Goal: Transaction & Acquisition: Book appointment/travel/reservation

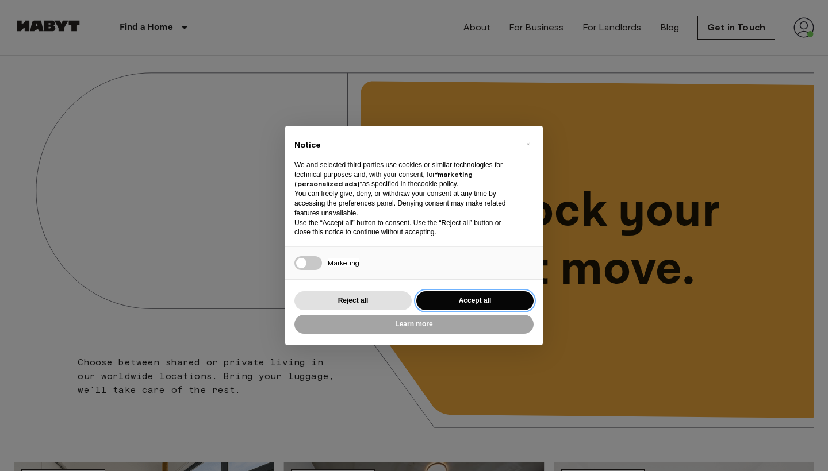
click at [481, 305] on button "Accept all" at bounding box center [474, 300] width 117 height 19
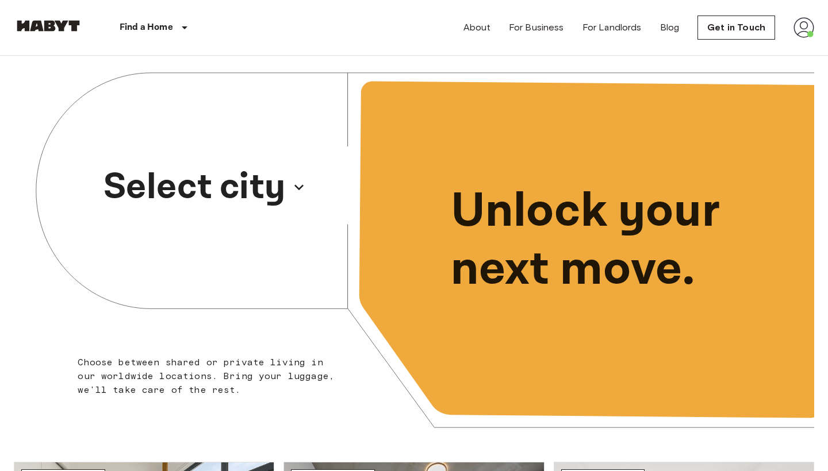
click at [247, 184] on p "Select city" at bounding box center [194, 187] width 182 height 55
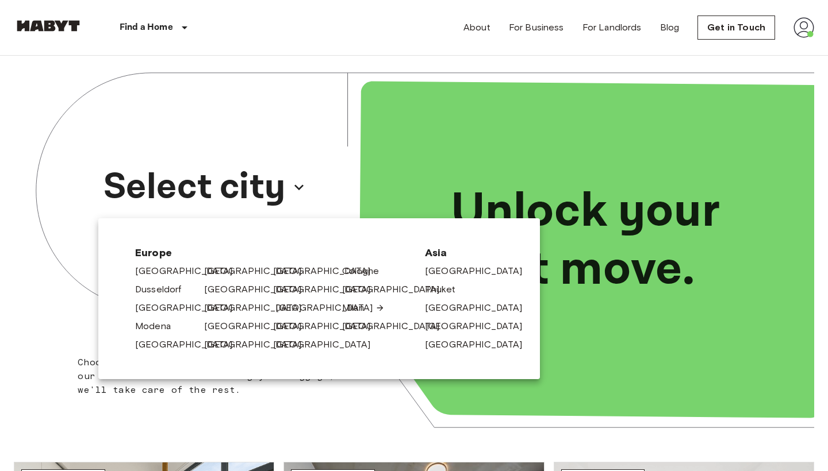
click at [290, 306] on link "[GEOGRAPHIC_DATA]" at bounding box center [329, 308] width 109 height 14
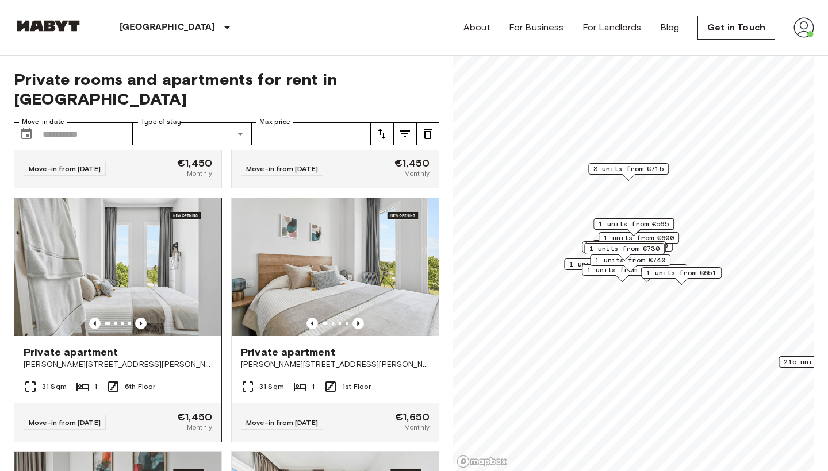
scroll to position [470, 0]
click at [179, 272] on img at bounding box center [117, 267] width 207 height 138
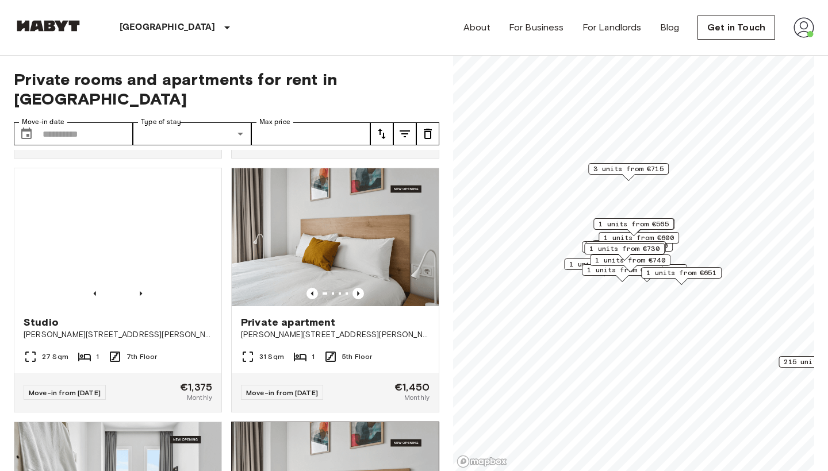
scroll to position [12694, 0]
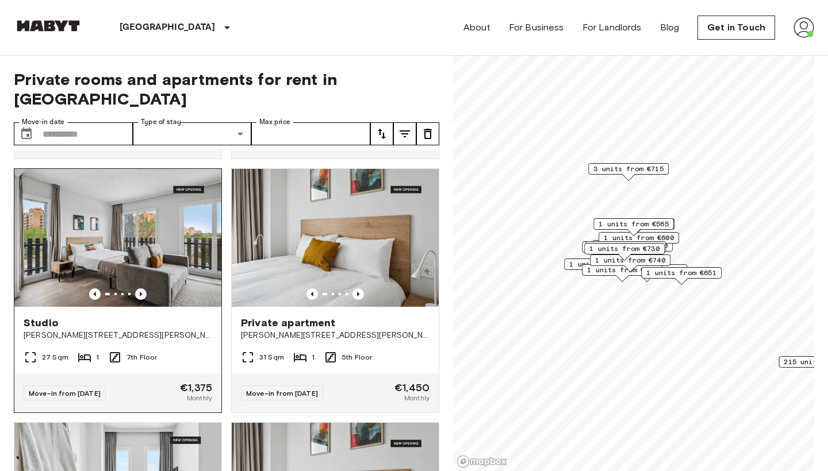
click at [142, 292] on icon "Previous image" at bounding box center [141, 294] width 2 height 5
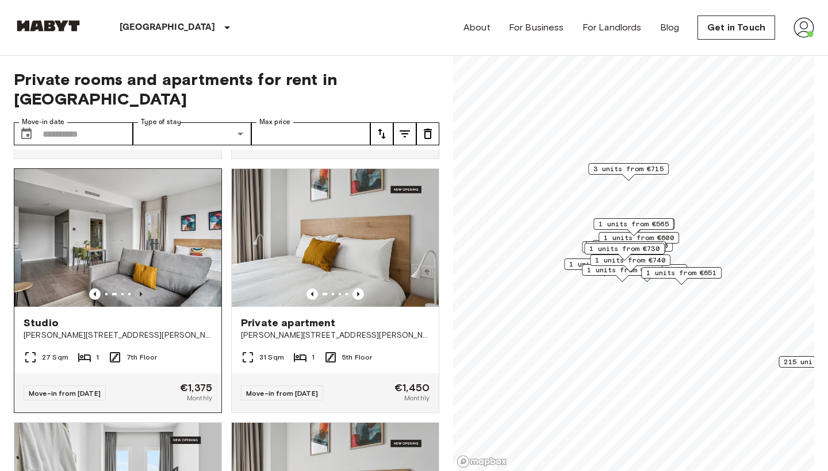
click at [142, 292] on icon "Previous image" at bounding box center [141, 294] width 2 height 5
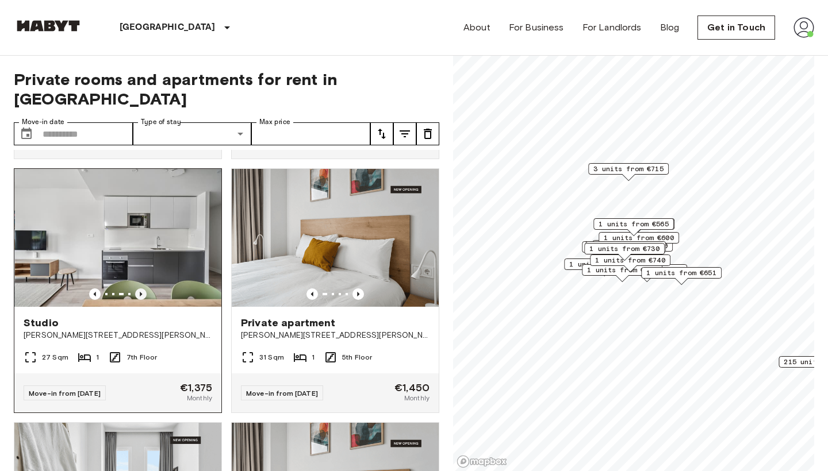
click at [142, 292] on icon "Previous image" at bounding box center [141, 294] width 2 height 5
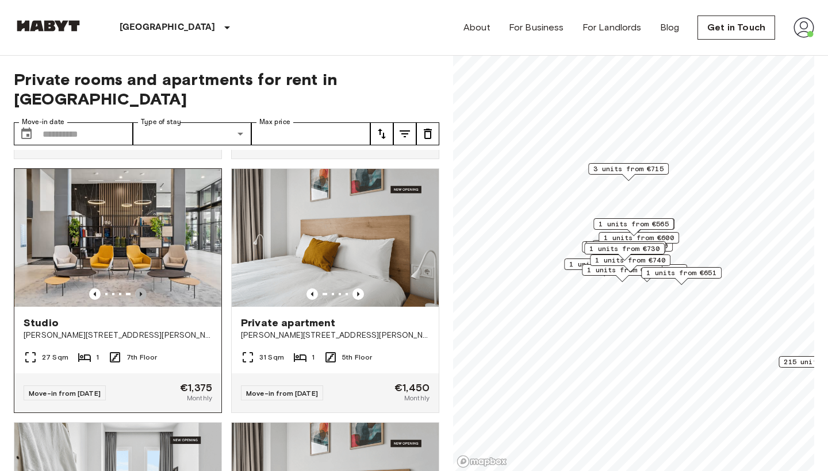
click at [142, 292] on icon "Previous image" at bounding box center [141, 294] width 2 height 5
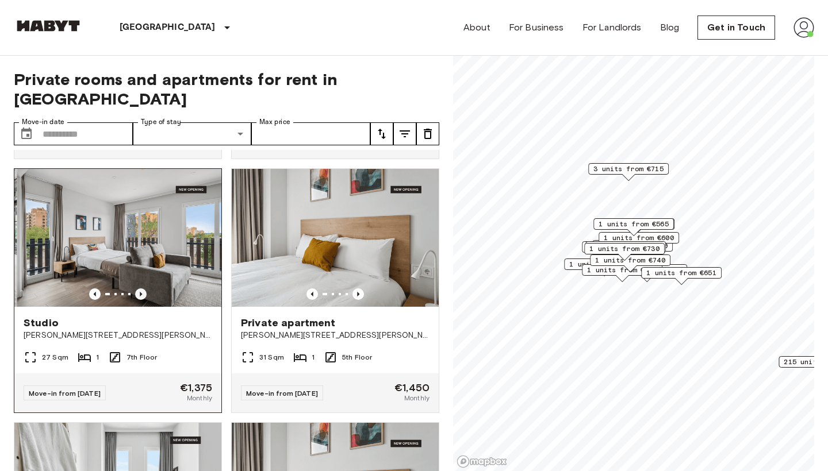
click at [142, 292] on icon "Previous image" at bounding box center [141, 294] width 2 height 5
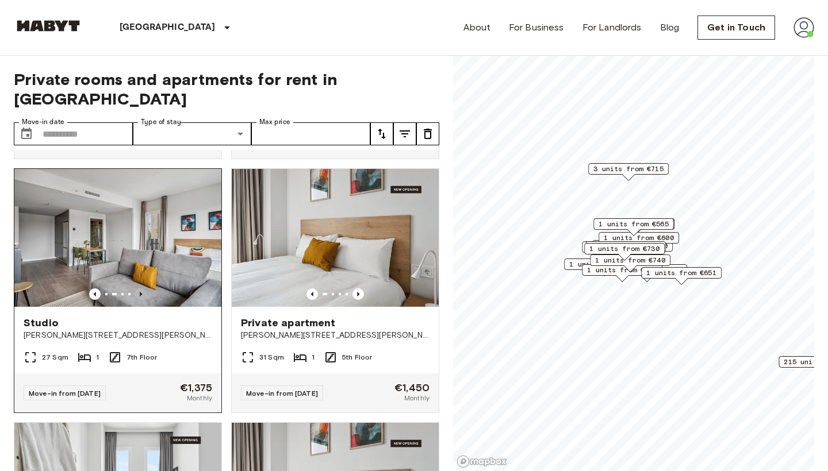
click at [142, 292] on icon "Previous image" at bounding box center [141, 294] width 2 height 5
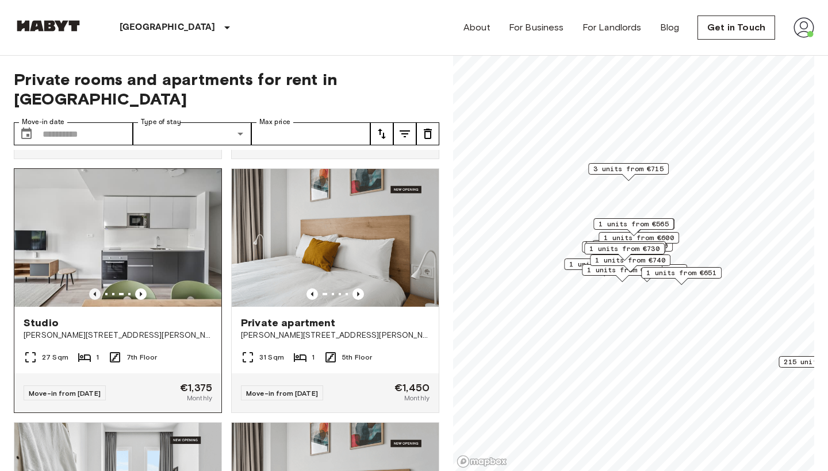
click at [97, 289] on icon "Previous image" at bounding box center [94, 294] width 11 height 11
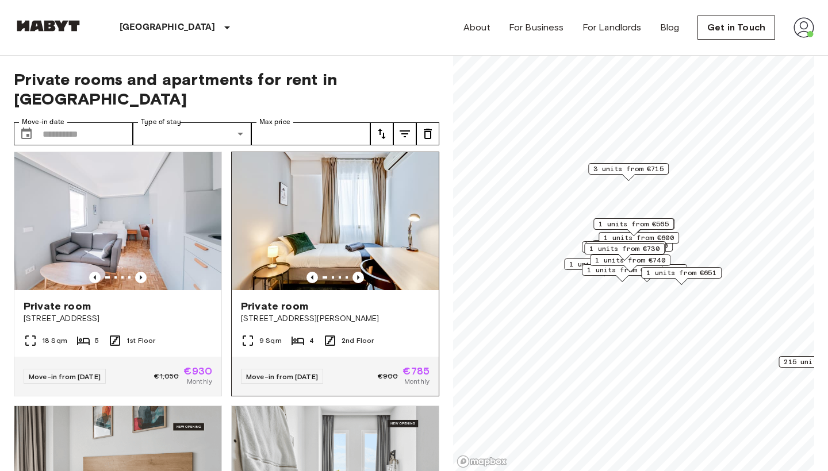
scroll to position [0, 0]
click at [361, 272] on icon "Previous image" at bounding box center [357, 277] width 11 height 11
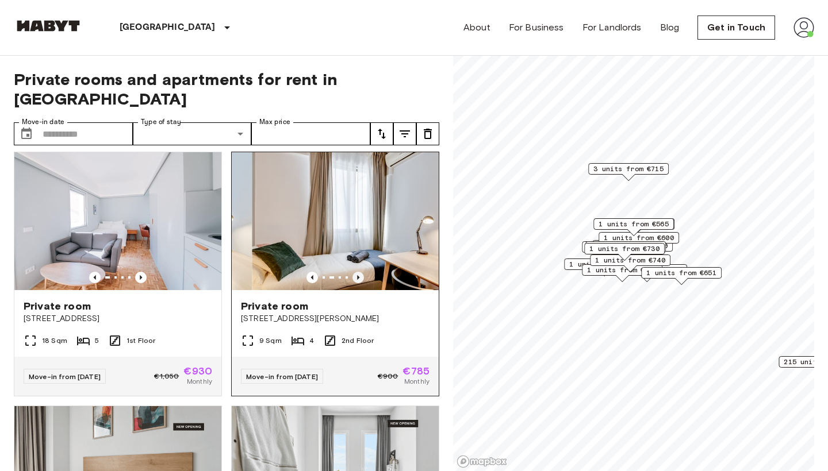
click at [361, 272] on icon "Previous image" at bounding box center [357, 277] width 11 height 11
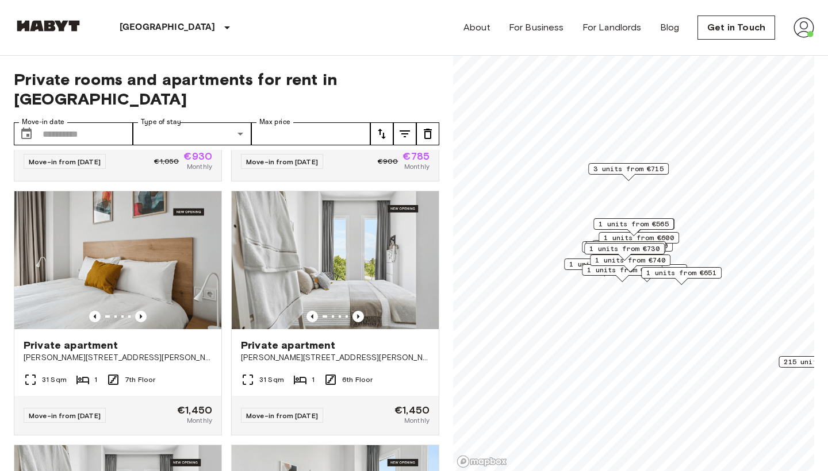
scroll to position [220, 0]
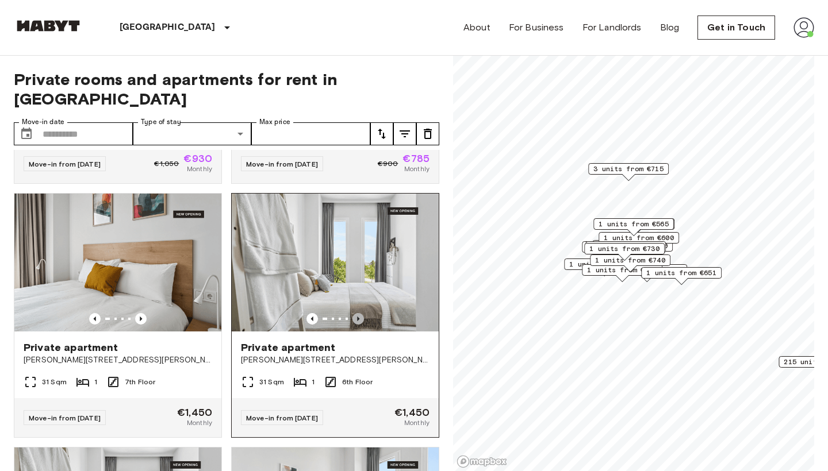
click at [362, 313] on icon "Previous image" at bounding box center [357, 318] width 11 height 11
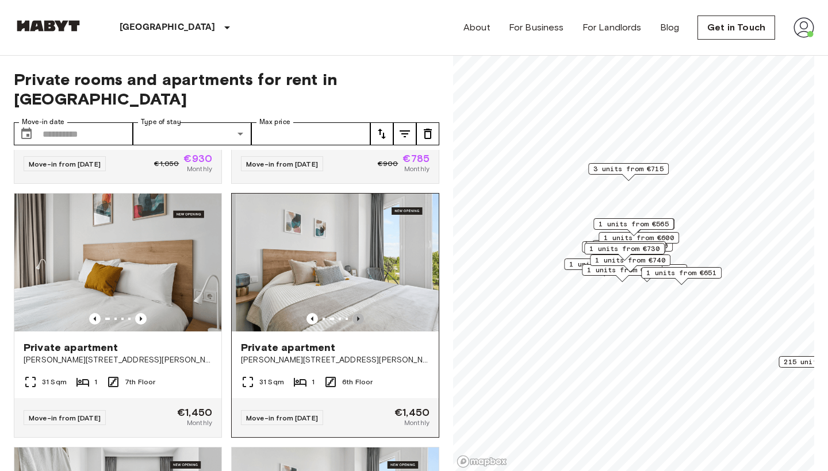
click at [362, 313] on icon "Previous image" at bounding box center [357, 318] width 11 height 11
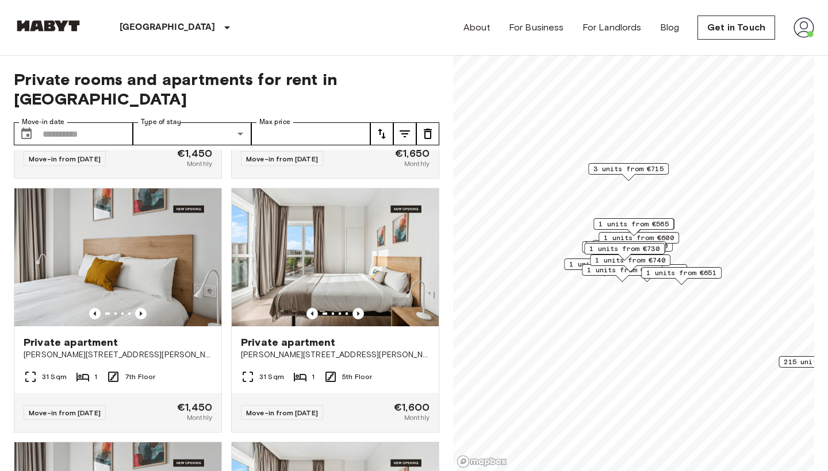
scroll to position [734, 0]
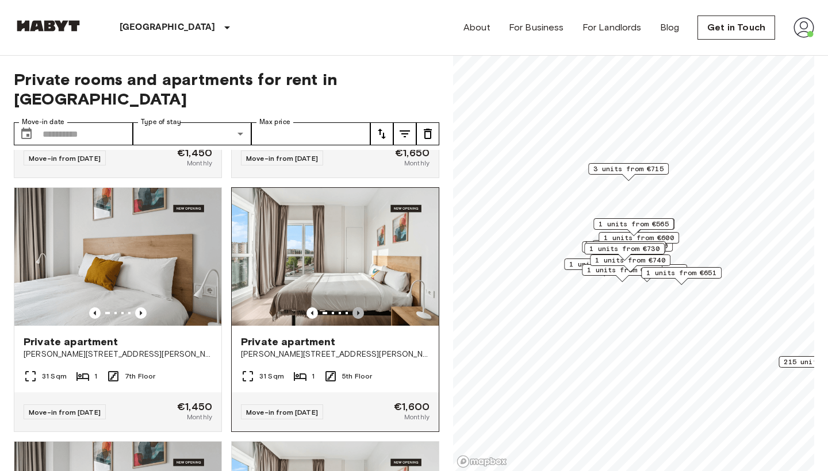
click at [360, 308] on icon "Previous image" at bounding box center [357, 313] width 11 height 11
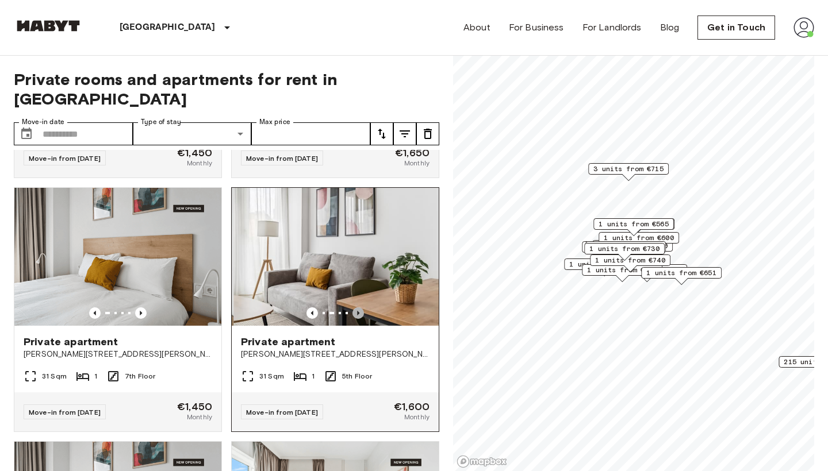
click at [360, 308] on icon "Previous image" at bounding box center [357, 313] width 11 height 11
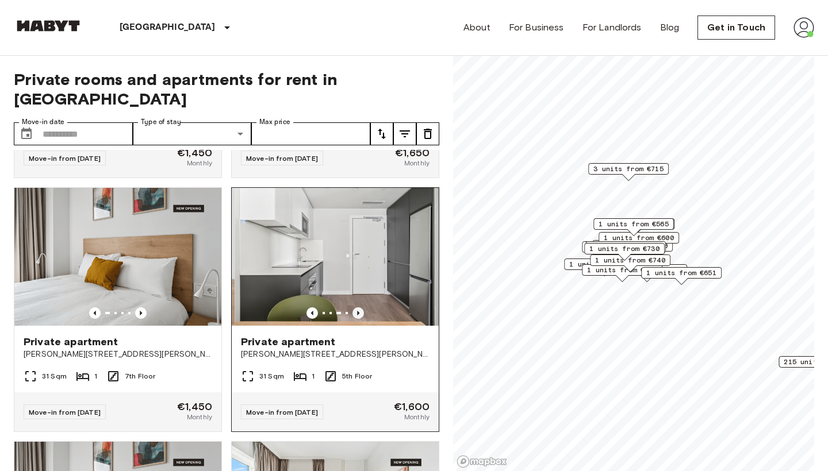
click at [360, 308] on icon "Previous image" at bounding box center [357, 313] width 11 height 11
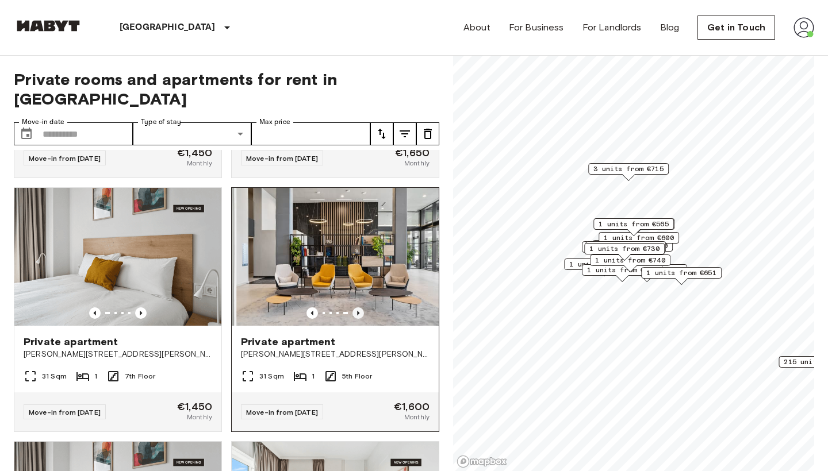
click at [360, 308] on icon "Previous image" at bounding box center [357, 313] width 11 height 11
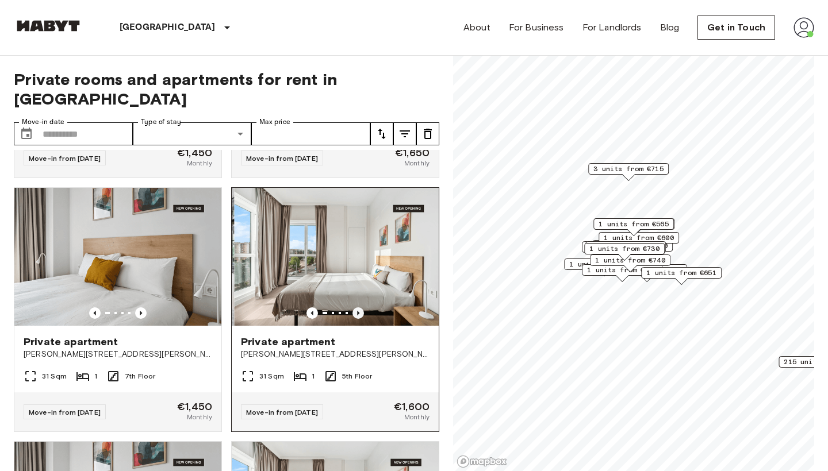
click at [360, 308] on icon "Previous image" at bounding box center [357, 313] width 11 height 11
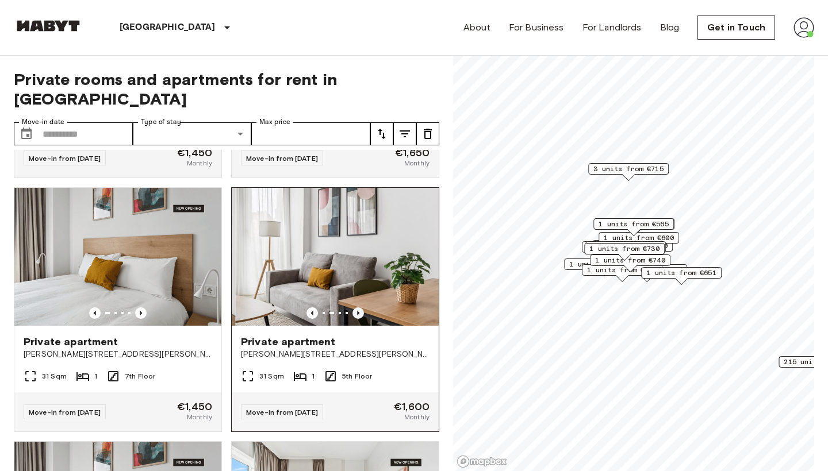
click at [360, 308] on icon "Previous image" at bounding box center [357, 313] width 11 height 11
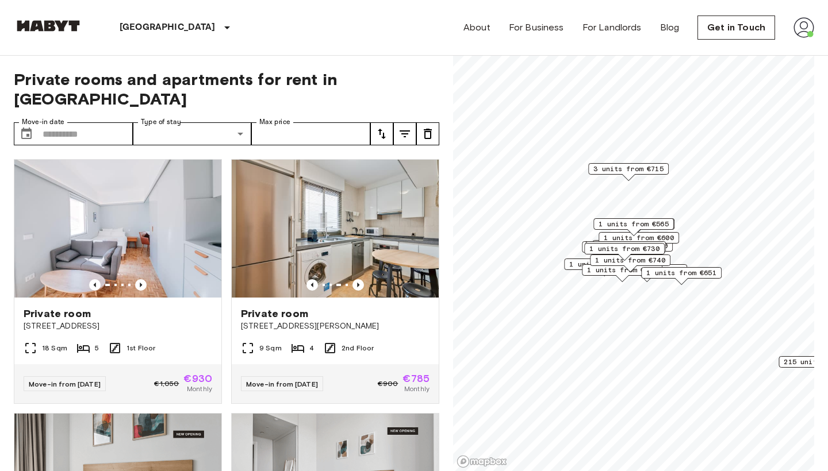
scroll to position [0, 0]
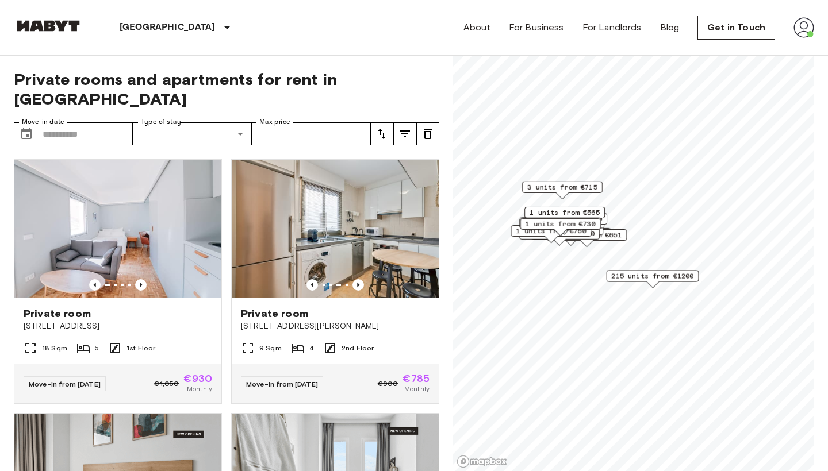
drag, startPoint x: 717, startPoint y: 260, endPoint x: 605, endPoint y: 287, distance: 115.4
click at [606, 287] on div "215 units from €1200" at bounding box center [652, 280] width 93 height 18
click at [659, 279] on span "215 units from €1200" at bounding box center [651, 276] width 82 height 10
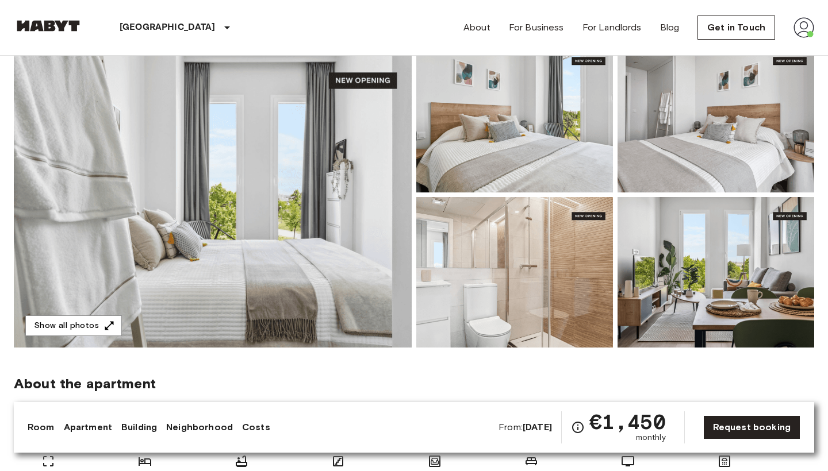
scroll to position [105, 0]
click at [92, 322] on button "Show all photos" at bounding box center [73, 326] width 97 height 21
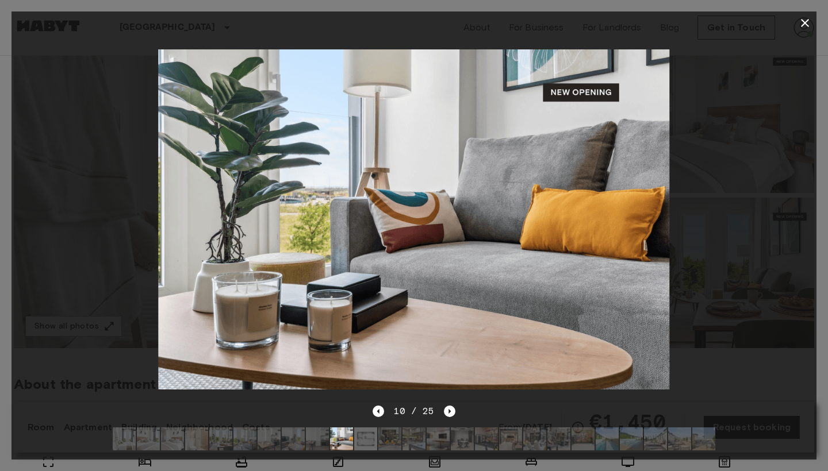
click at [804, 30] on button "button" at bounding box center [804, 22] width 23 height 23
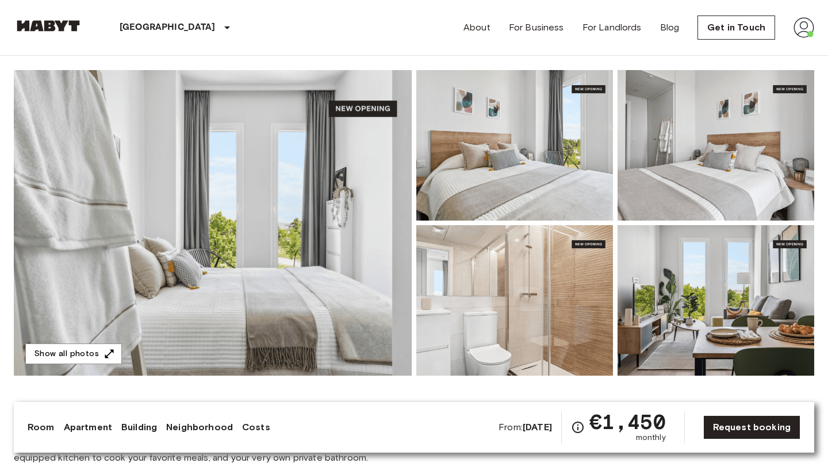
scroll to position [109, 0]
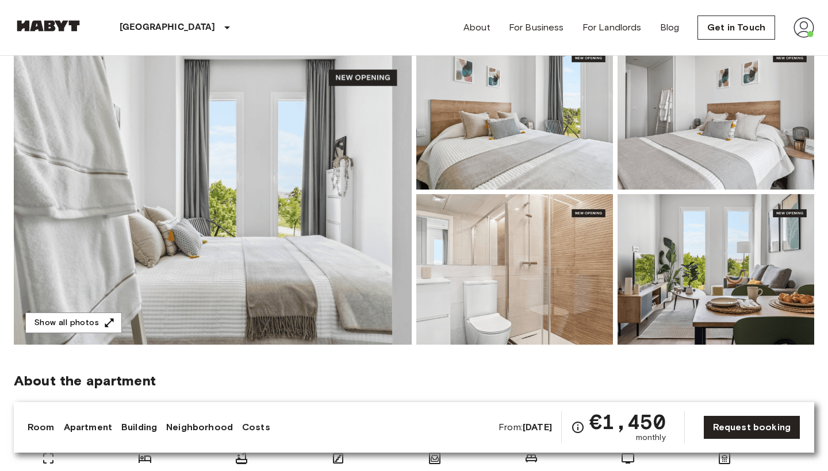
click at [723, 272] on img at bounding box center [715, 269] width 197 height 151
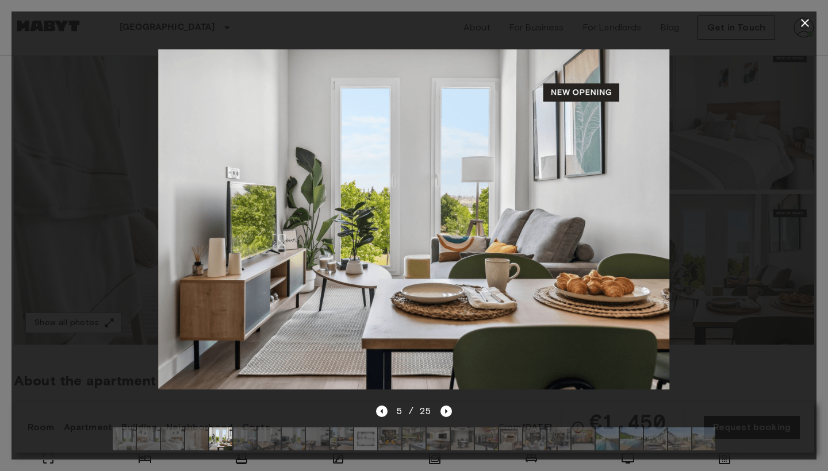
click at [553, 443] on img at bounding box center [558, 439] width 23 height 23
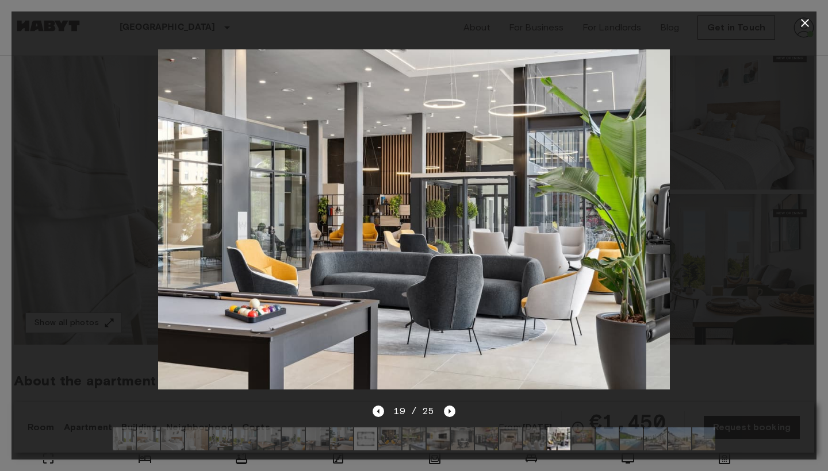
click at [484, 440] on img at bounding box center [486, 439] width 23 height 23
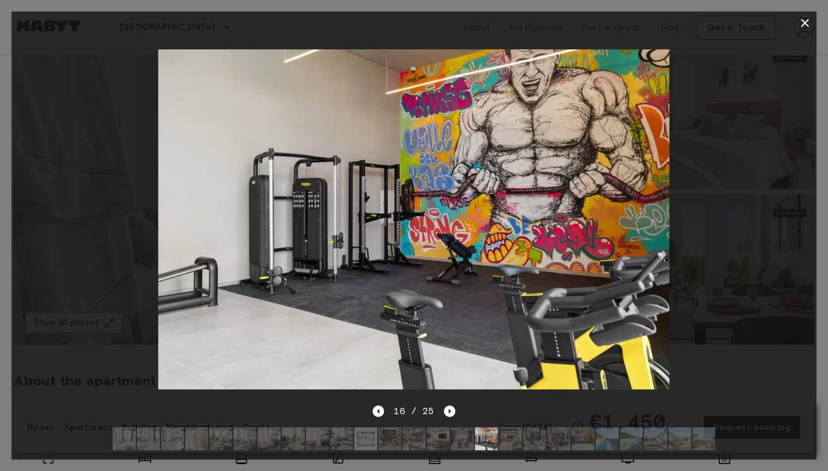
click at [462, 440] on img at bounding box center [462, 439] width 23 height 23
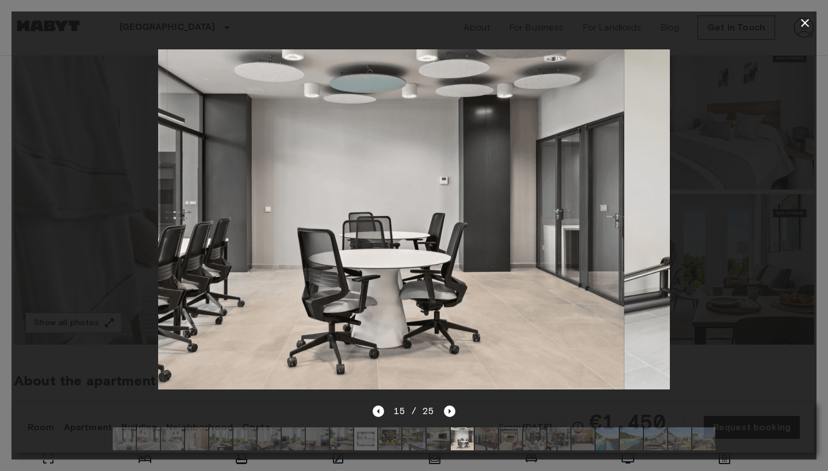
click at [431, 440] on img at bounding box center [437, 439] width 23 height 23
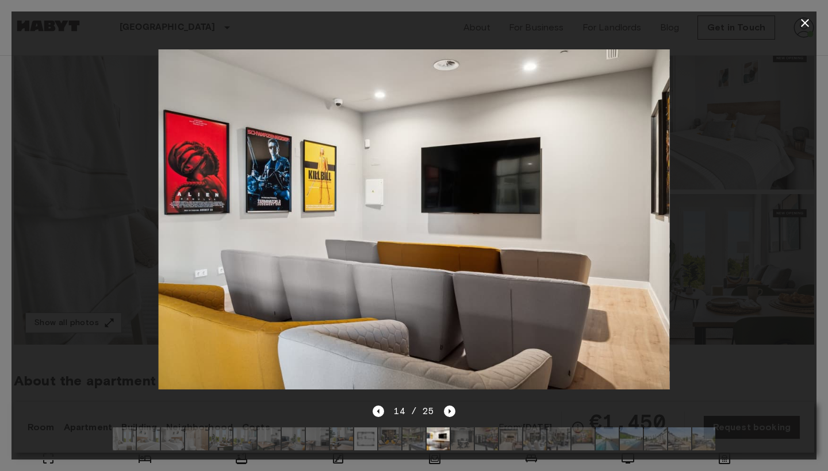
click at [487, 441] on img at bounding box center [486, 439] width 23 height 23
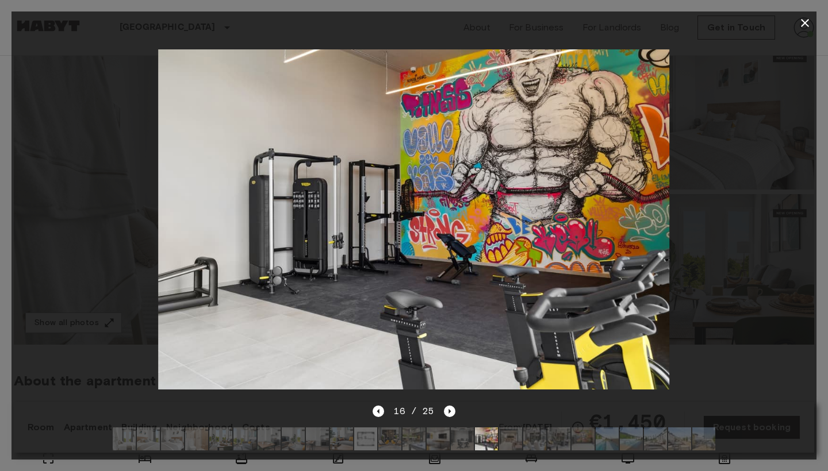
click at [513, 443] on img at bounding box center [510, 439] width 23 height 23
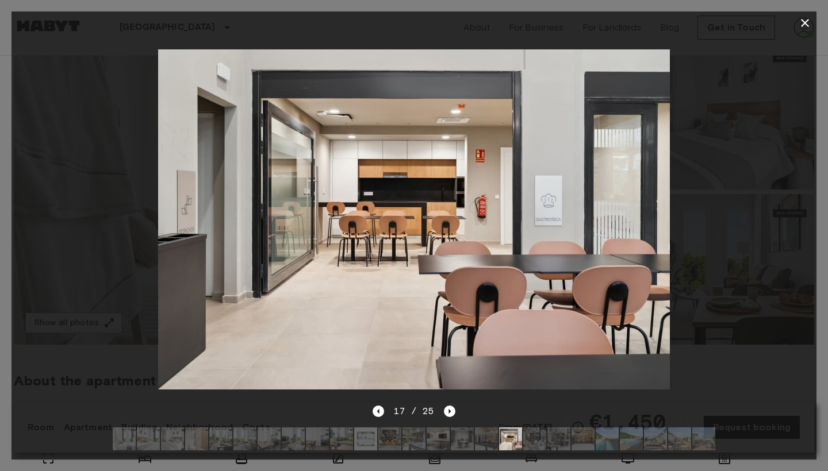
click at [537, 437] on img at bounding box center [534, 439] width 23 height 23
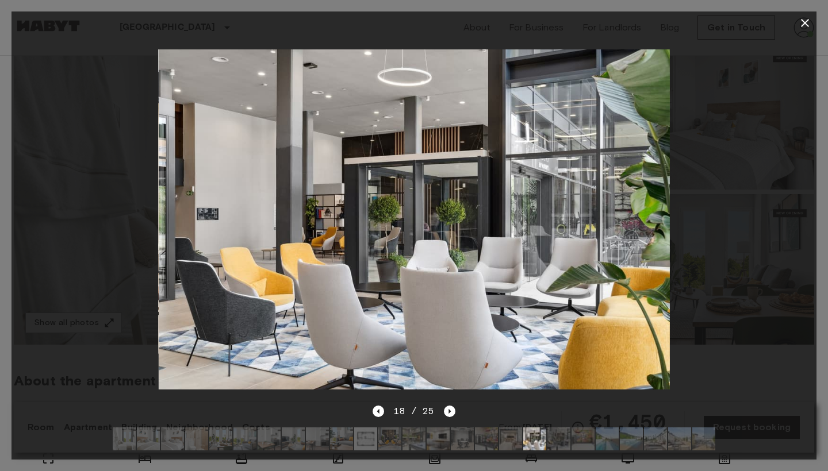
click at [566, 438] on img at bounding box center [558, 439] width 23 height 23
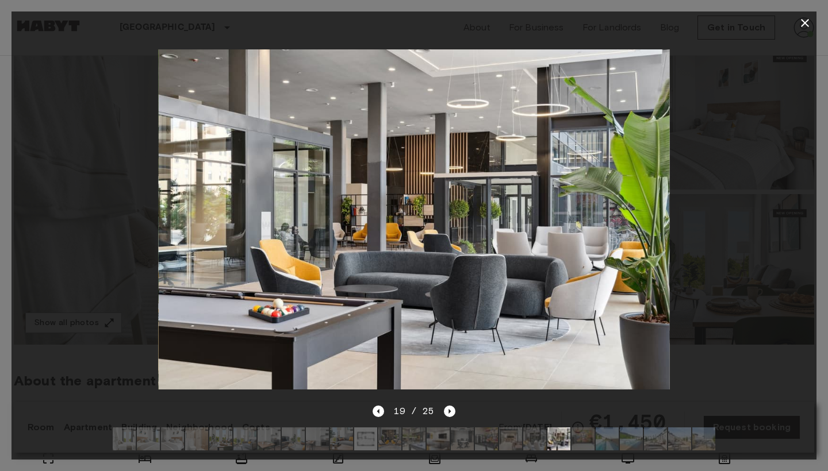
click at [596, 444] on img at bounding box center [606, 439] width 23 height 23
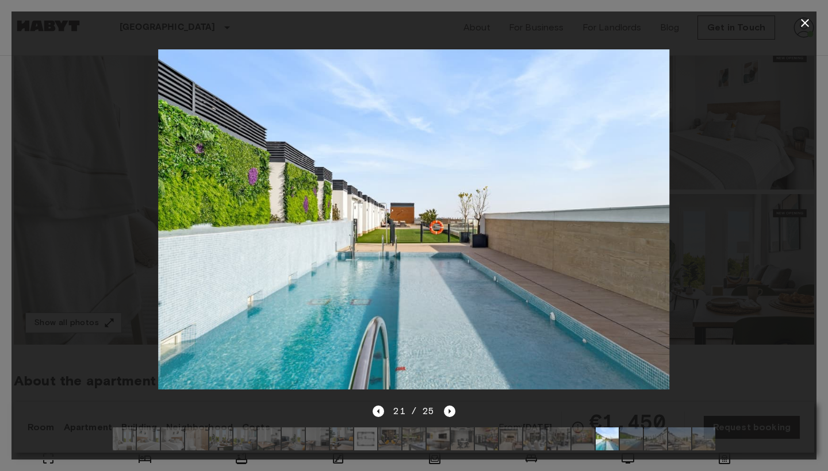
click at [633, 441] on img at bounding box center [631, 439] width 23 height 23
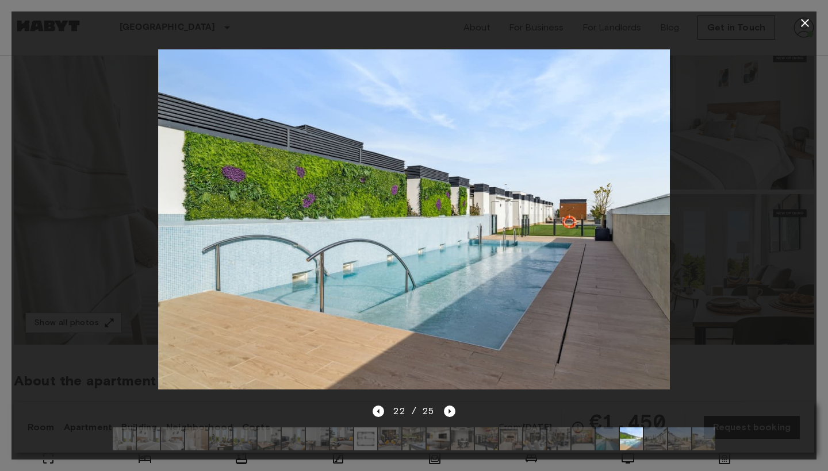
click at [656, 439] on img at bounding box center [655, 439] width 23 height 23
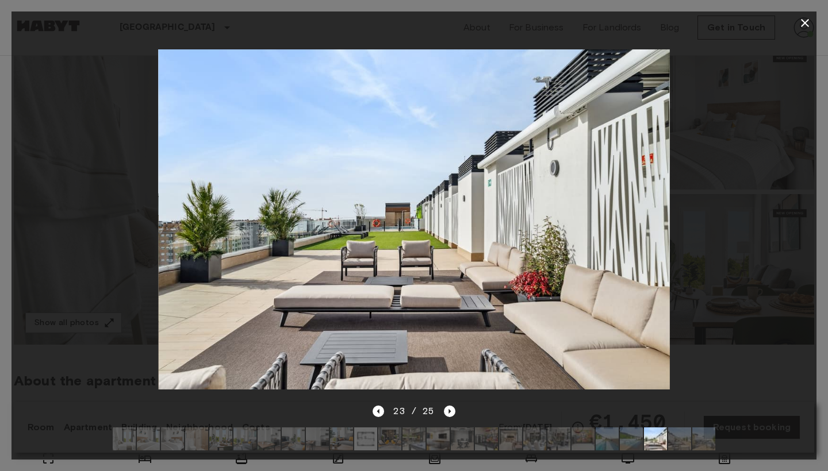
click at [677, 441] on img at bounding box center [679, 439] width 23 height 23
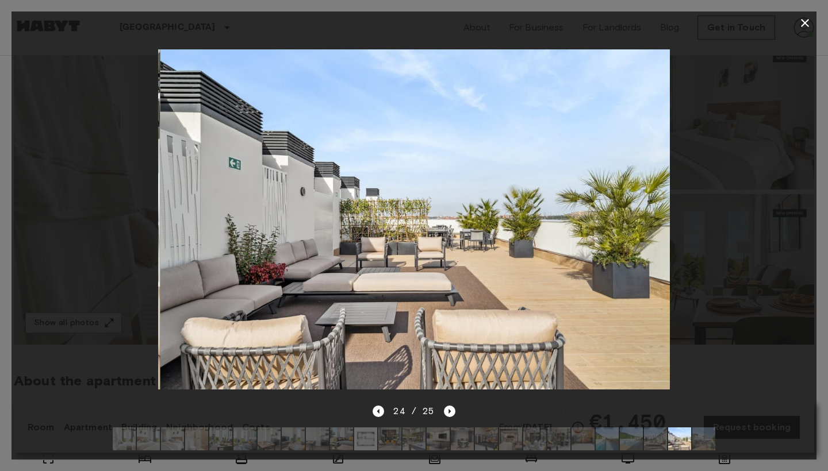
click at [704, 443] on img at bounding box center [703, 439] width 23 height 23
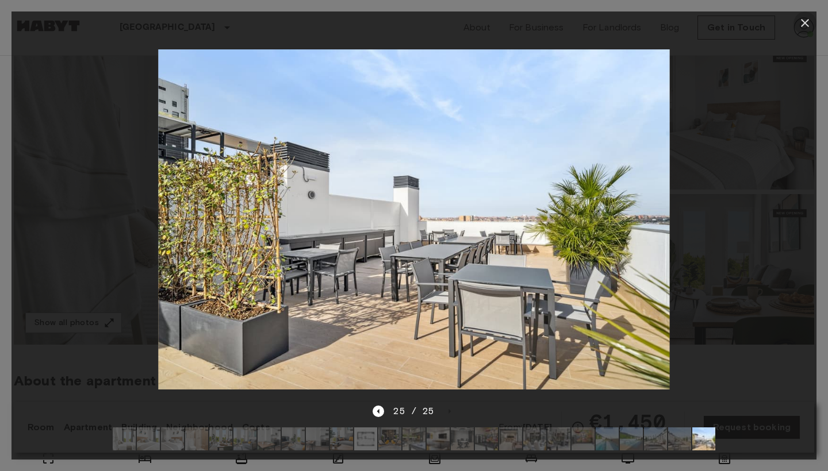
click at [805, 25] on icon "button" at bounding box center [805, 23] width 14 height 14
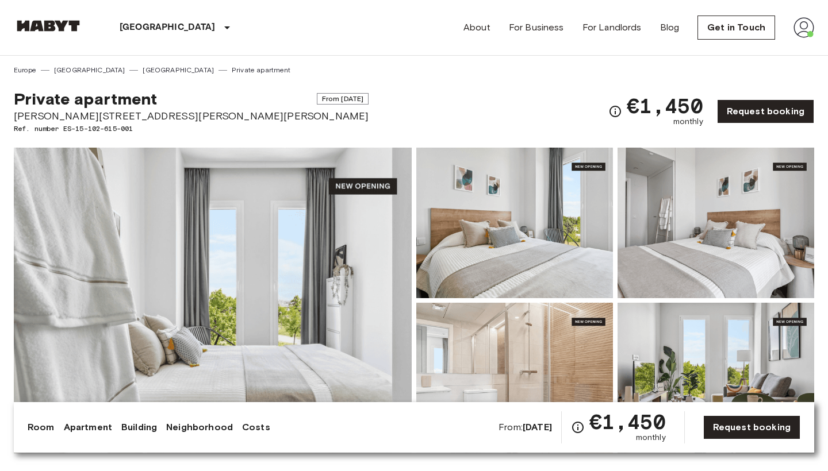
scroll to position [0, 0]
